Goal: Navigation & Orientation: Find specific page/section

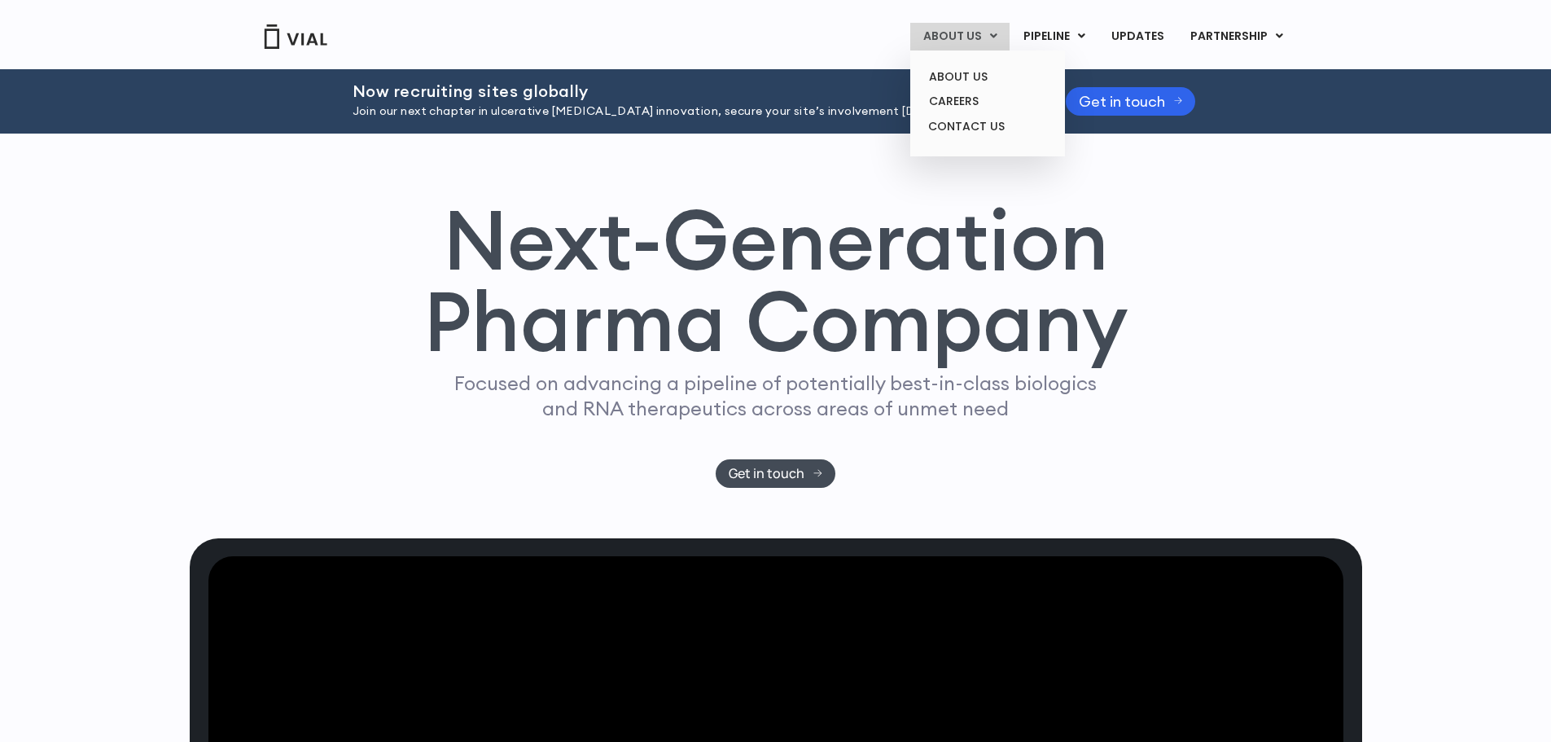
click at [978, 36] on link "ABOUT US" at bounding box center [959, 37] width 99 height 28
click at [976, 80] on link "ABOUT US" at bounding box center [987, 76] width 142 height 25
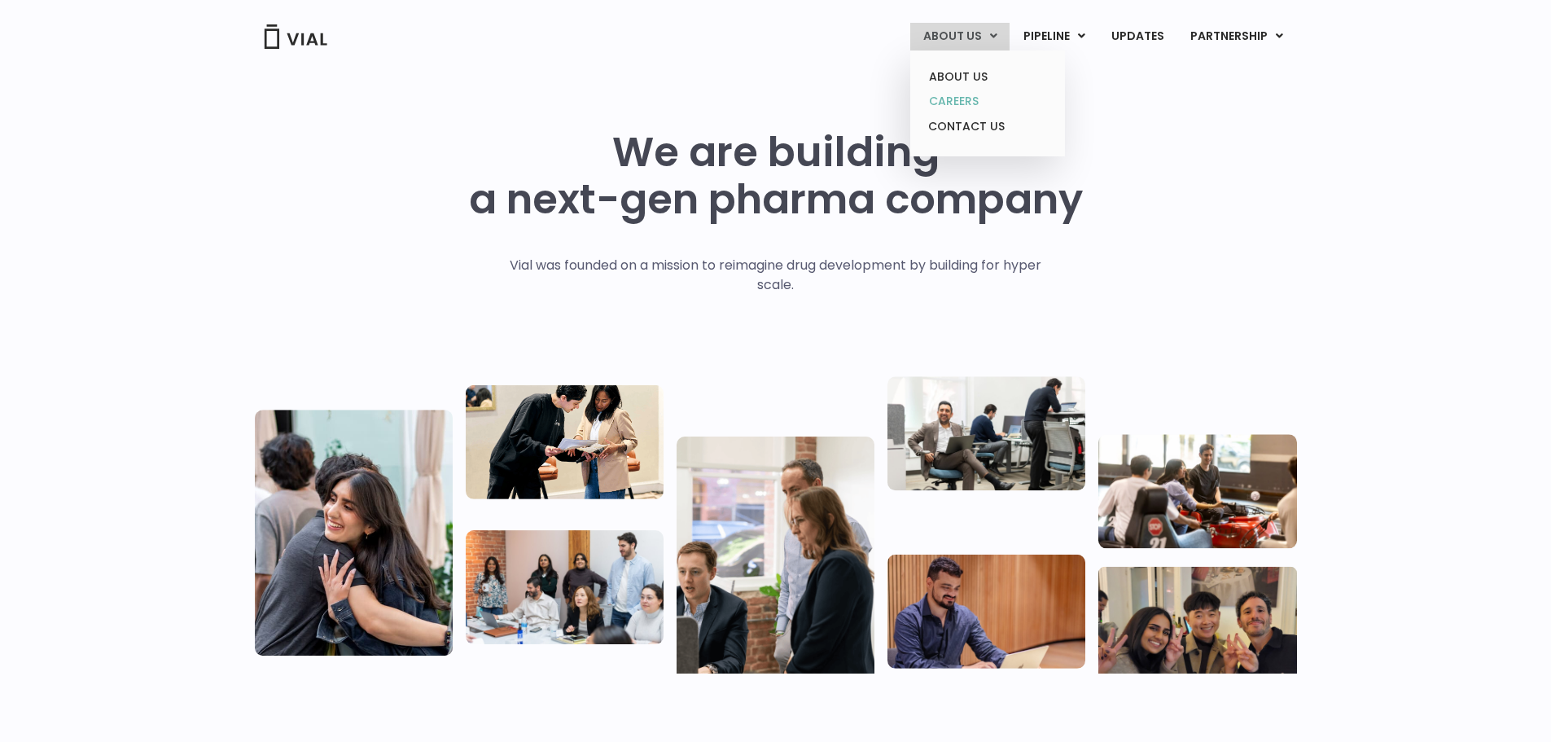
click at [980, 99] on link "CAREERS" at bounding box center [987, 101] width 142 height 25
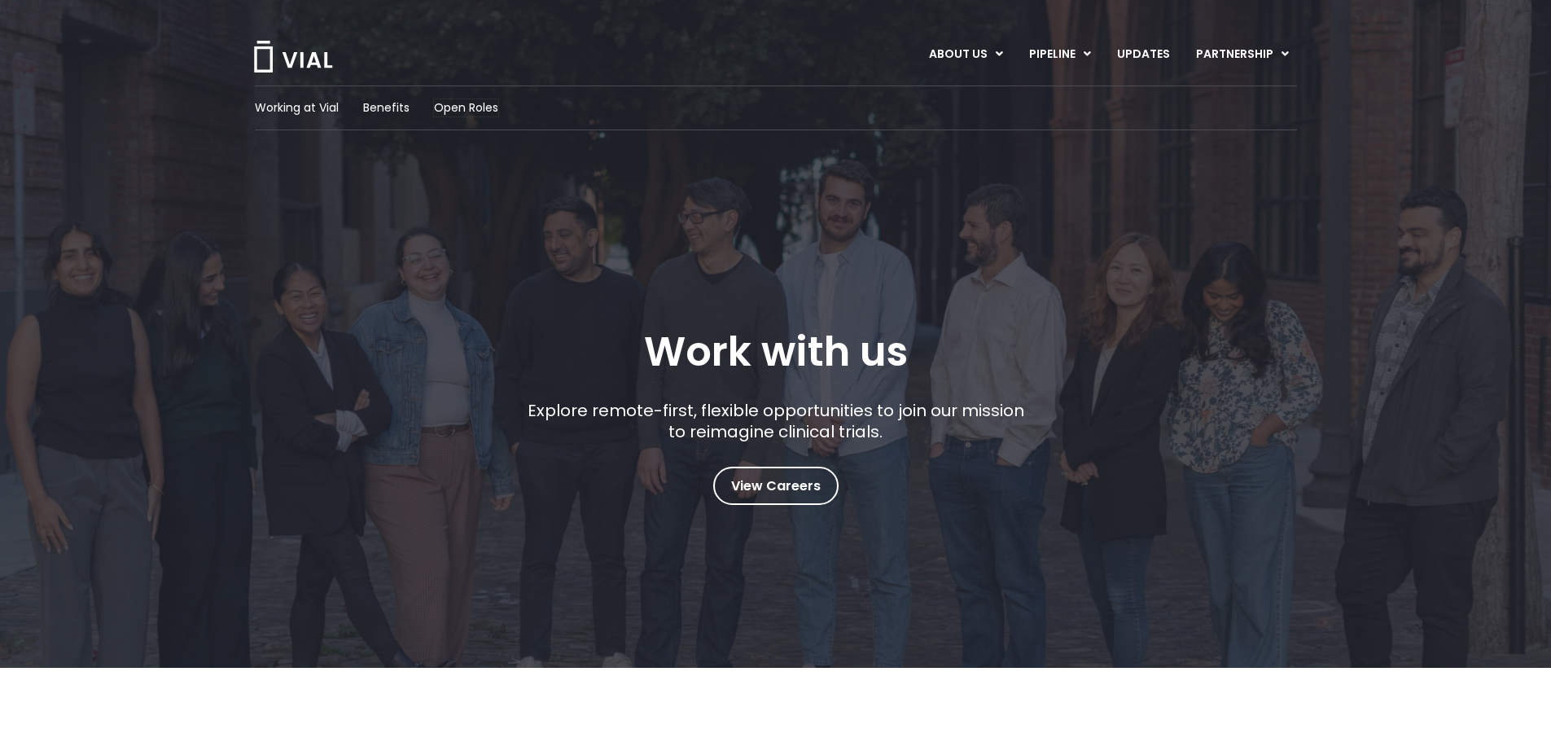
click at [456, 111] on span "Open Roles" at bounding box center [466, 107] width 64 height 17
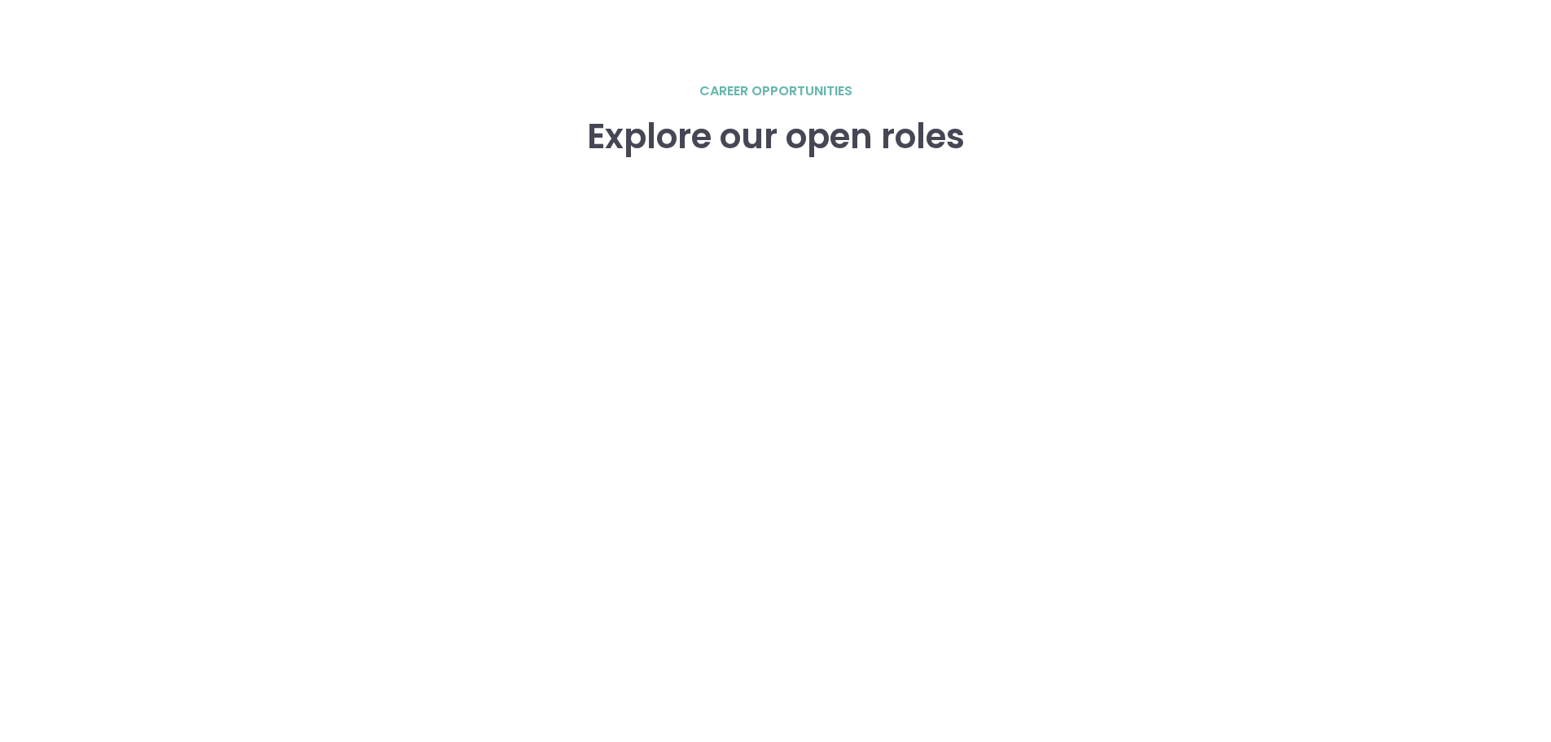
scroll to position [2334, 0]
